Goal: Information Seeking & Learning: Learn about a topic

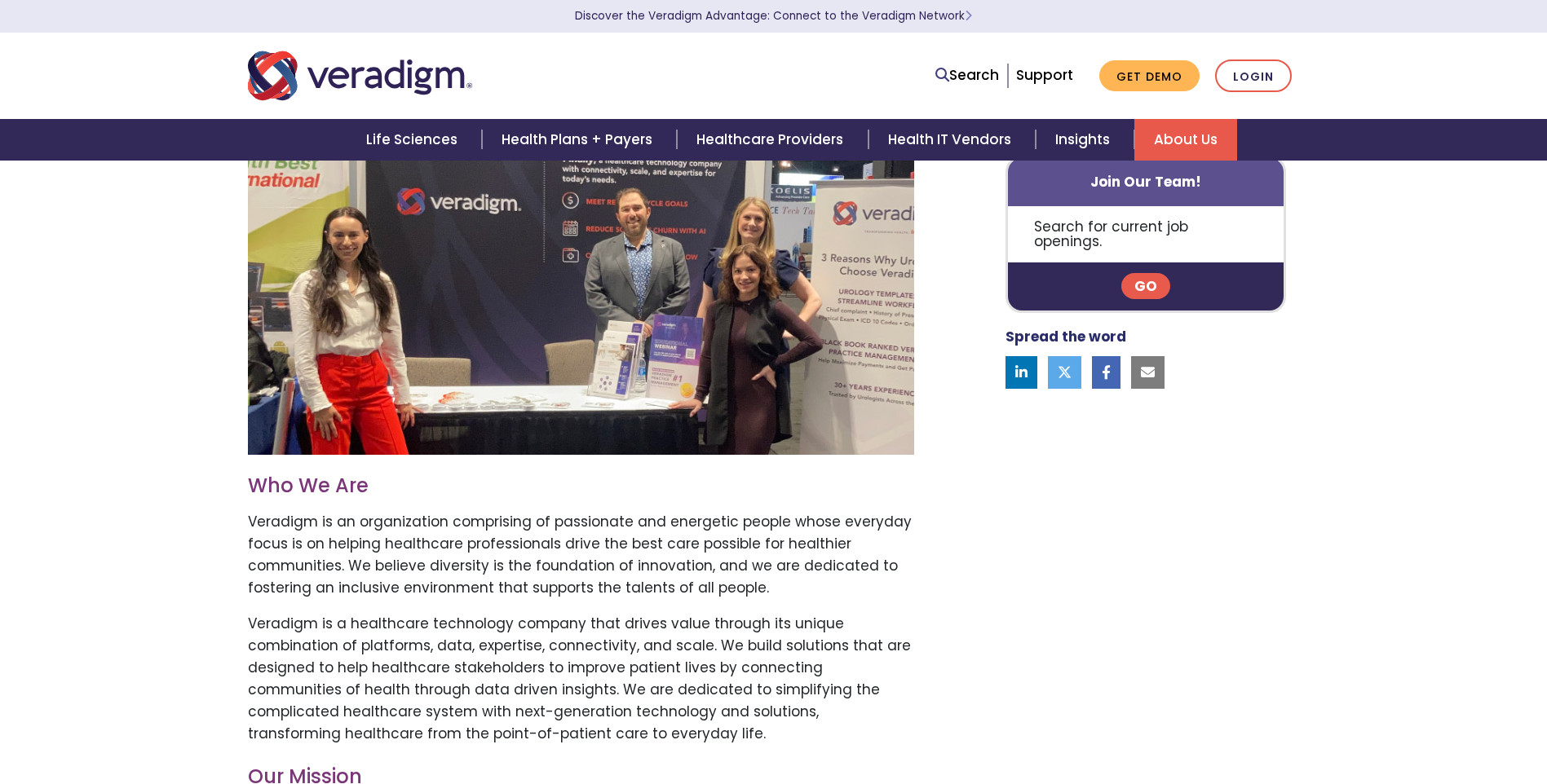
scroll to position [489, 0]
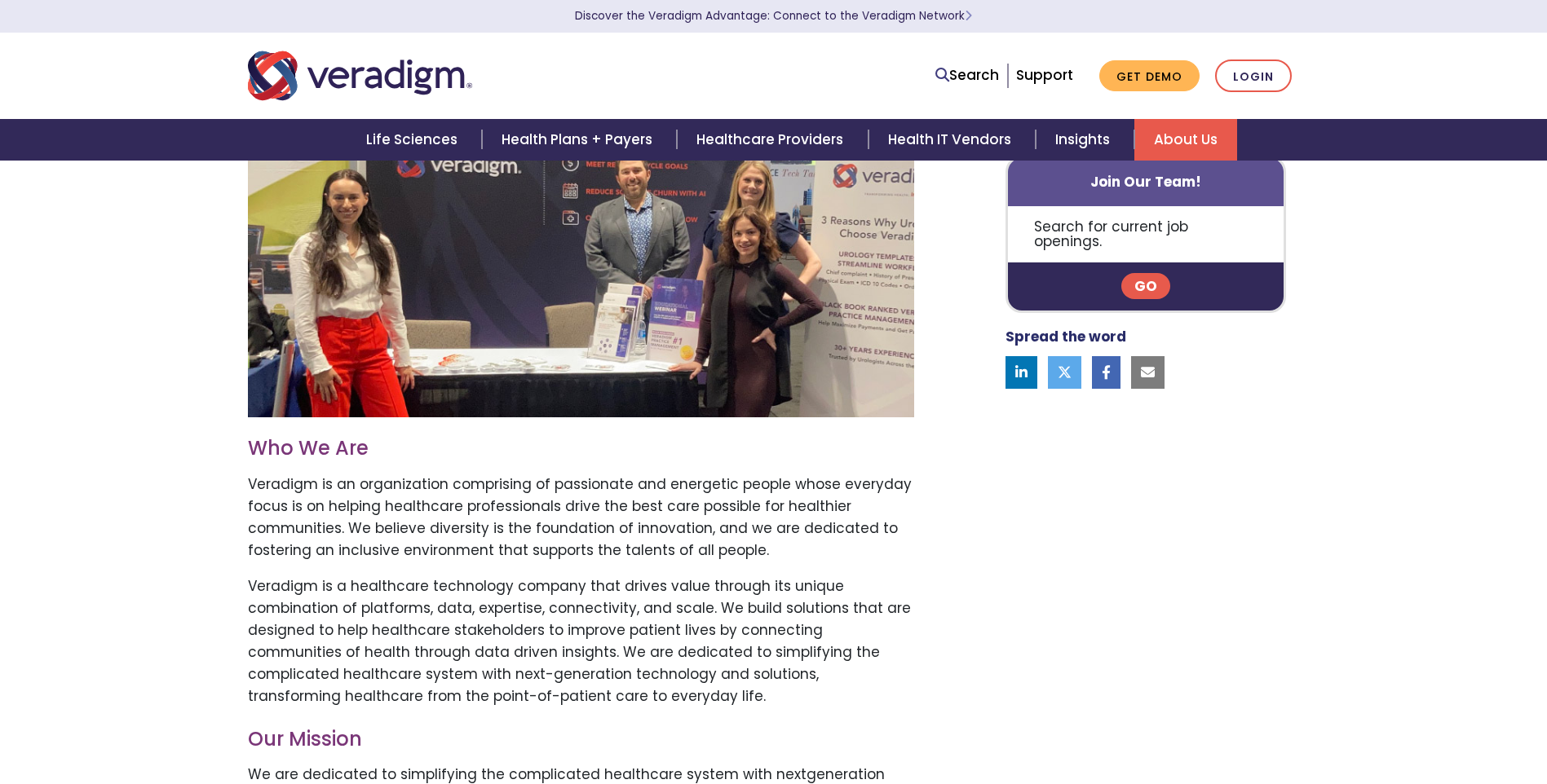
click at [1157, 273] on link "Go" at bounding box center [1146, 286] width 49 height 26
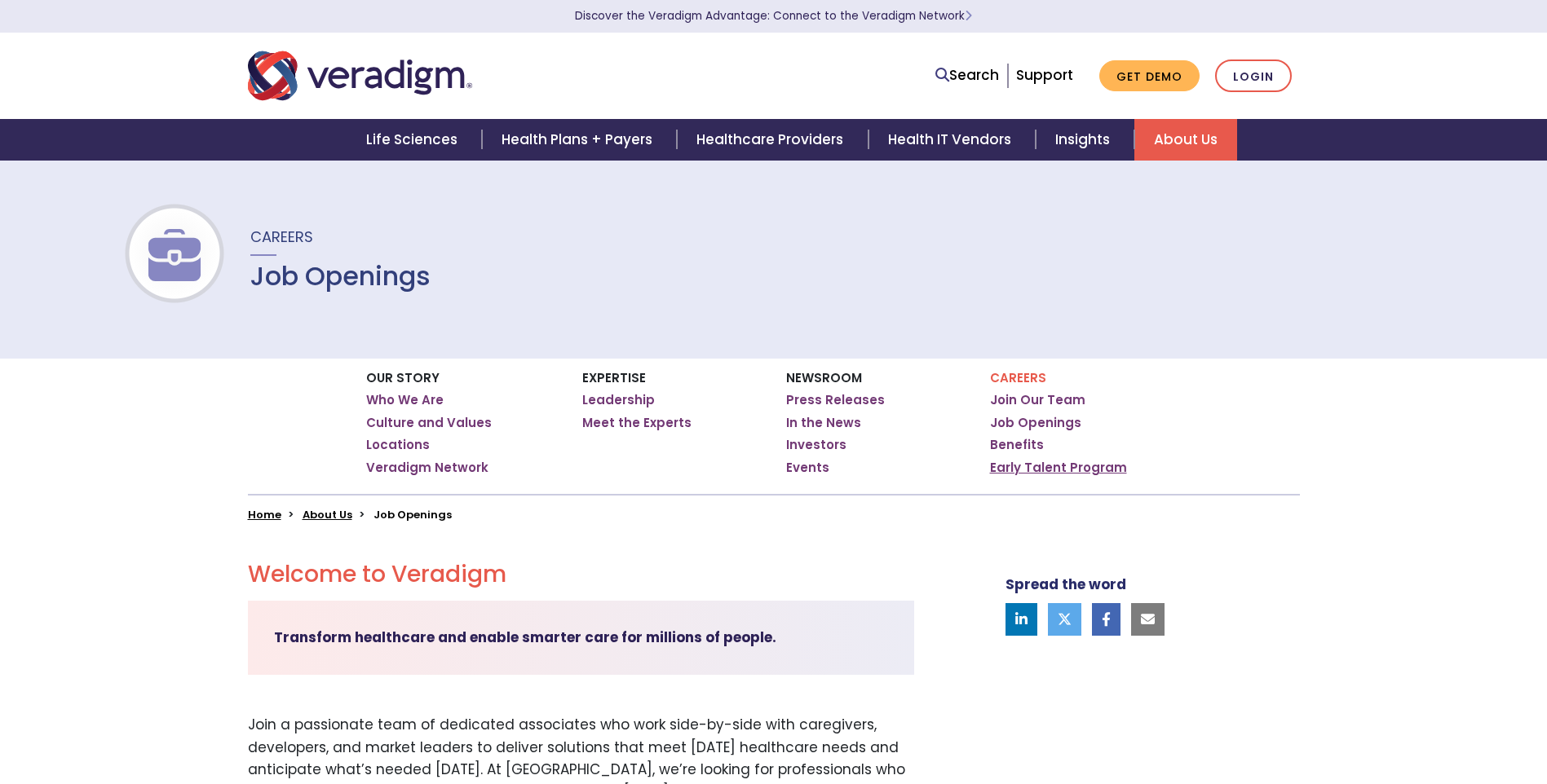
click at [1056, 469] on link "Early Talent Program" at bounding box center [1058, 468] width 137 height 16
